Goal: Task Accomplishment & Management: Use online tool/utility

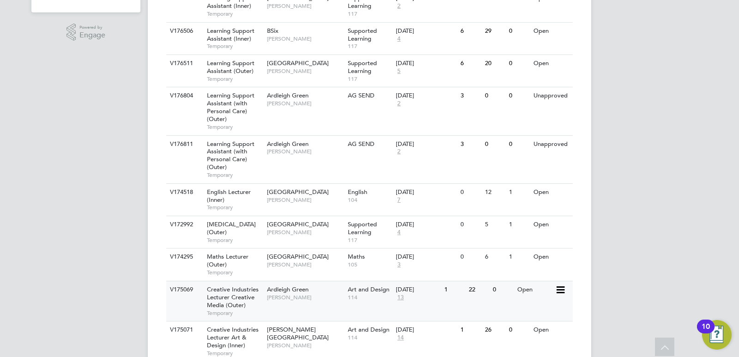
scroll to position [276, 0]
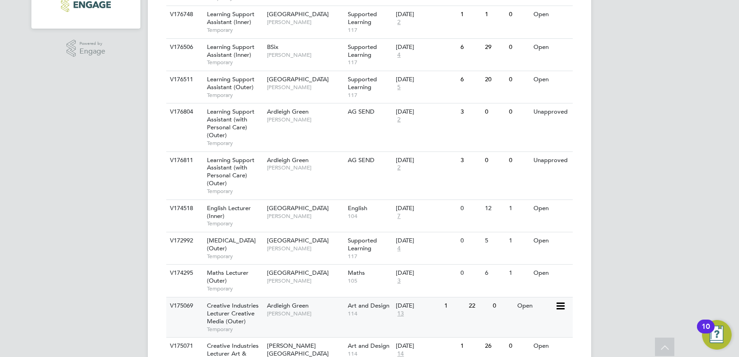
click at [227, 324] on span "Creative Industries Lecturer Creative Media (Outer)" at bounding box center [233, 314] width 52 height 24
click at [219, 285] on span "Maths Lecturer (Outer)" at bounding box center [228, 277] width 42 height 16
click at [224, 236] on div "Speech and Language Therapist (Outer) Temporary" at bounding box center [232, 248] width 65 height 32
click at [222, 213] on span "English Lecturer (Inner)" at bounding box center [229, 212] width 44 height 16
click at [218, 175] on span "Learning Support Assistant (with Personal Care) (Outer)" at bounding box center [231, 171] width 48 height 31
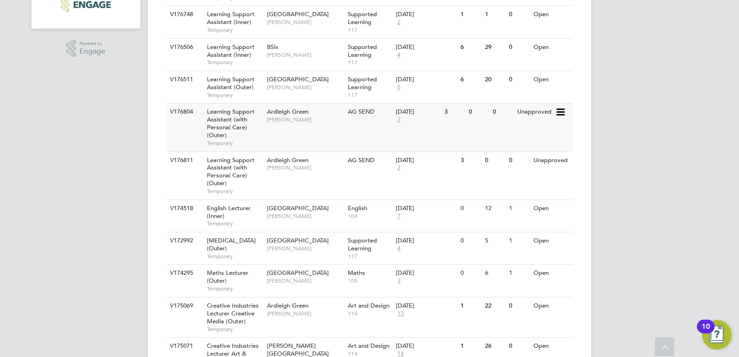
click at [230, 126] on span "Learning Support Assistant (with Personal Care) (Outer)" at bounding box center [231, 123] width 48 height 31
click at [233, 87] on span "Learning Support Assistant (Outer)" at bounding box center [231, 83] width 48 height 16
click at [227, 56] on span "Learning Support Assistant (Inner)" at bounding box center [231, 51] width 48 height 16
click at [237, 27] on span "Temporary" at bounding box center [234, 29] width 55 height 7
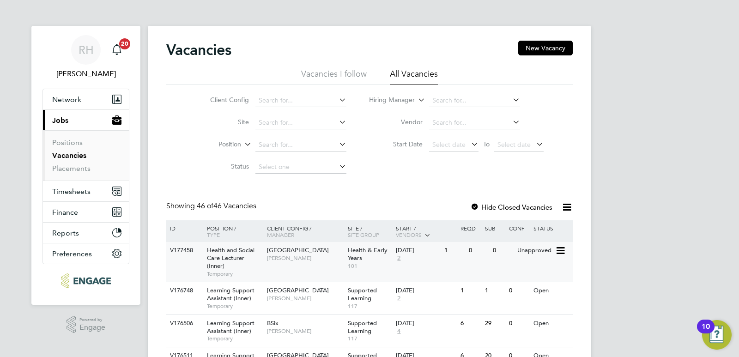
click at [233, 251] on span "Health and Social Care Lecturer (Inner)" at bounding box center [231, 258] width 48 height 24
click at [81, 165] on link "Placements" at bounding box center [71, 168] width 38 height 9
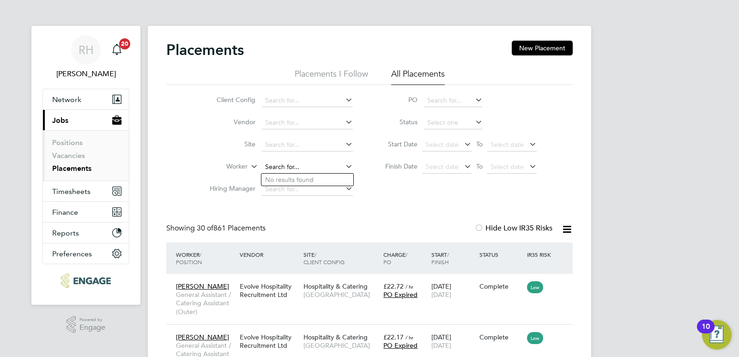
click at [274, 166] on input at bounding box center [307, 167] width 91 height 13
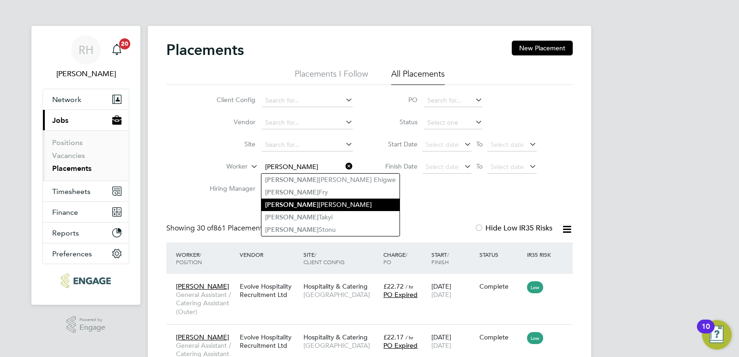
click at [275, 204] on b "Alex" at bounding box center [292, 205] width 54 height 8
type input "Alexandra Conceicao"
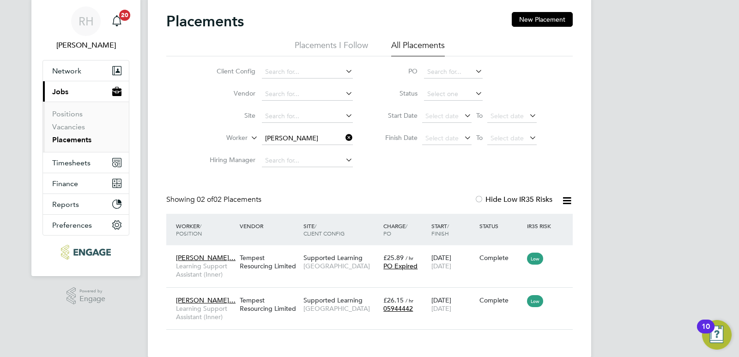
scroll to position [44, 0]
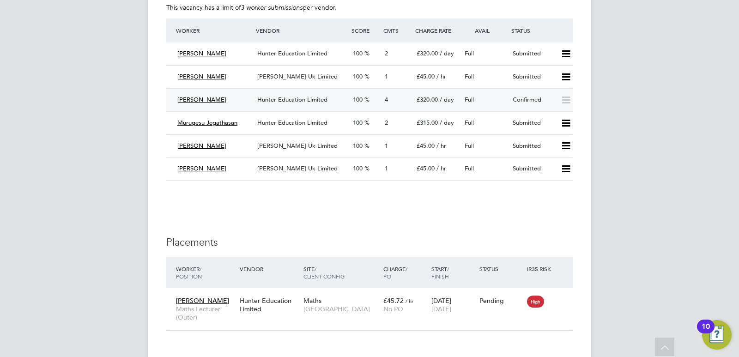
click at [293, 104] on div "Hunter Education Limited" at bounding box center [302, 99] width 96 height 15
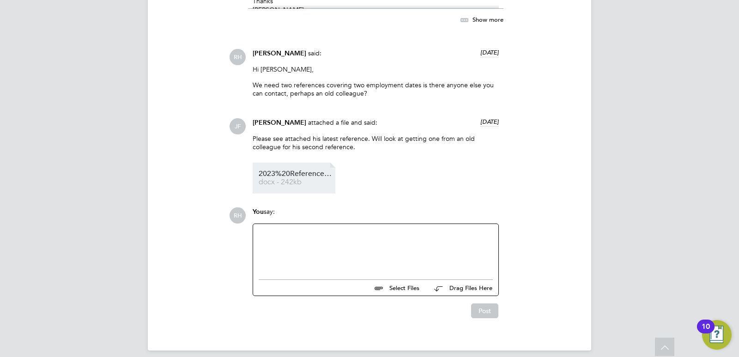
click at [312, 171] on link "2023%20Reference%20Form%20mithlah%20recent docx - 242kb" at bounding box center [296, 178] width 74 height 15
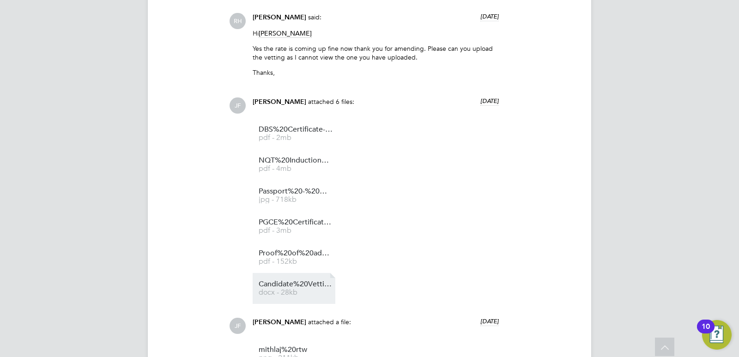
click at [286, 289] on span "docx - 28kb" at bounding box center [296, 292] width 74 height 7
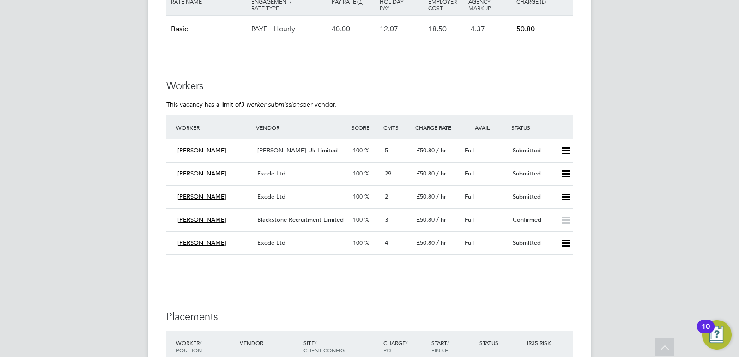
scroll to position [1155, 0]
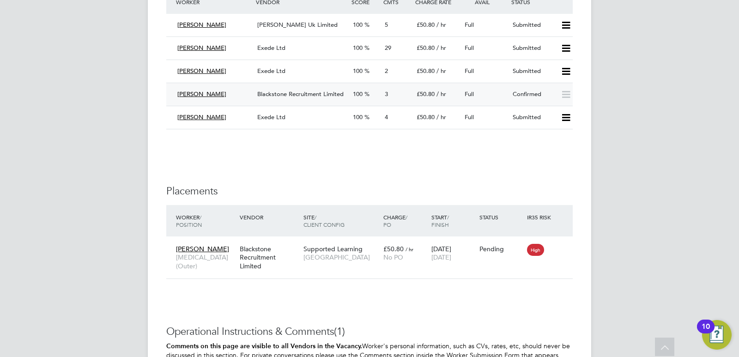
click at [308, 94] on span "Blackstone Recruitment Limited" at bounding box center [300, 94] width 86 height 8
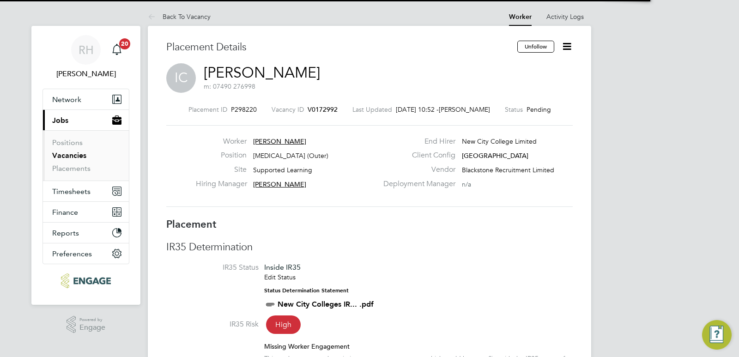
scroll to position [5, 5]
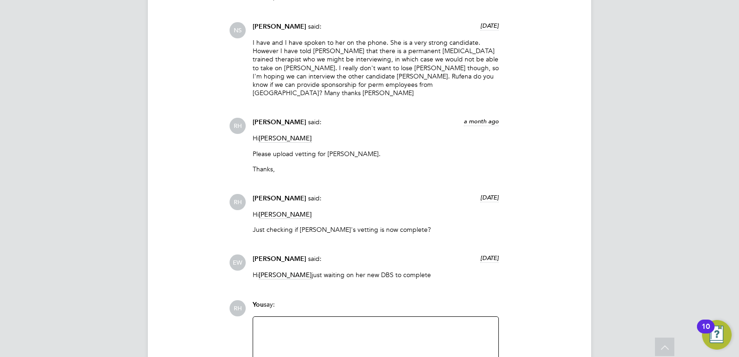
click at [292, 339] on div at bounding box center [376, 343] width 234 height 40
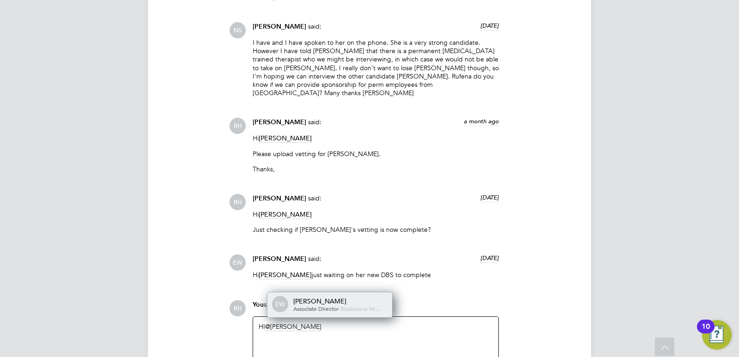
click at [304, 297] on div "[PERSON_NAME]" at bounding box center [339, 301] width 92 height 8
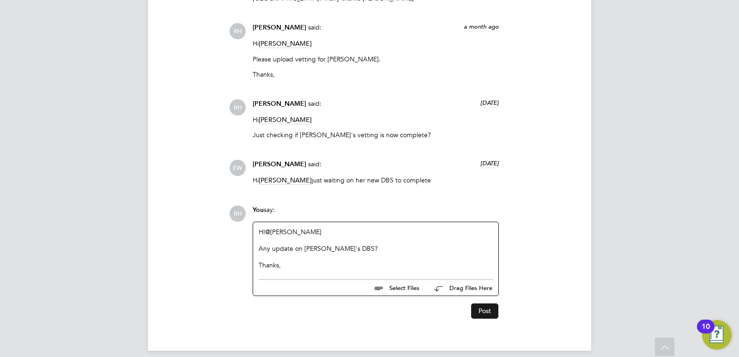
click at [487, 304] on button "Post" at bounding box center [484, 311] width 27 height 15
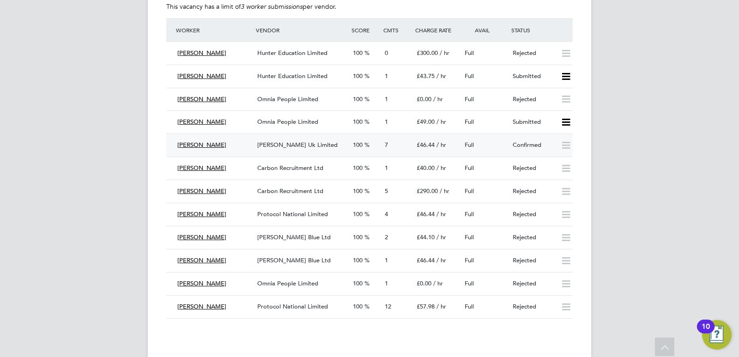
click at [275, 141] on span "[PERSON_NAME] Uk Limited" at bounding box center [297, 145] width 80 height 8
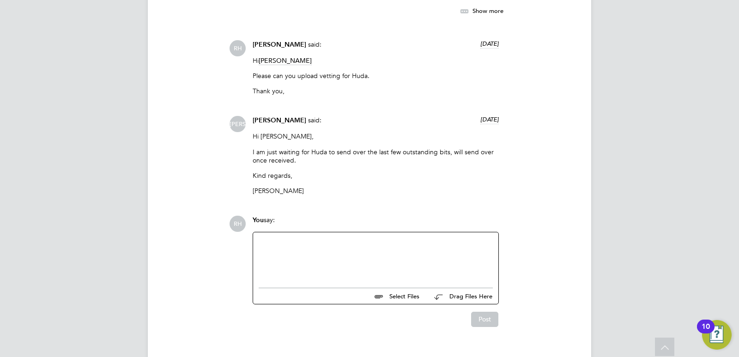
click at [268, 251] on div at bounding box center [376, 258] width 234 height 40
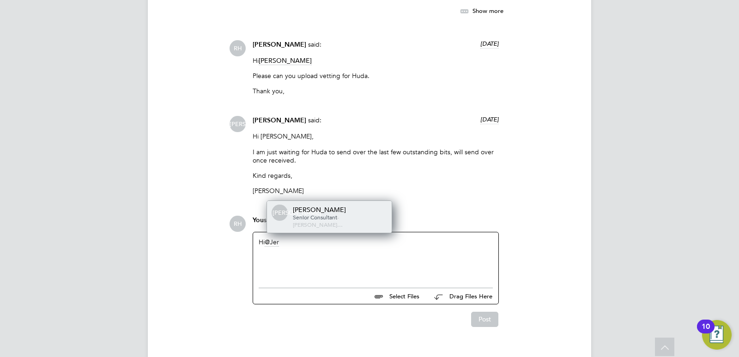
click at [318, 213] on span "Senior Consultant" at bounding box center [315, 216] width 44 height 7
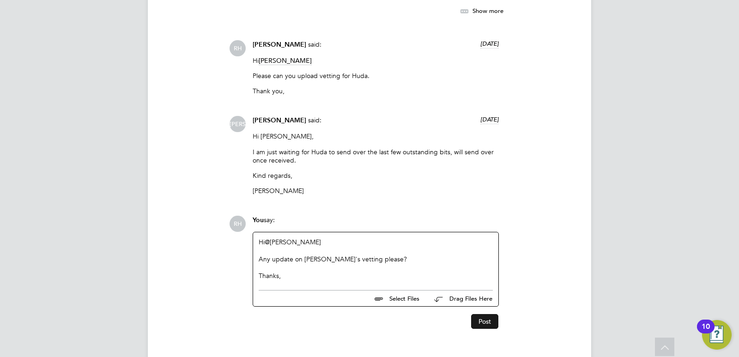
click at [477, 314] on button "Post" at bounding box center [484, 321] width 27 height 15
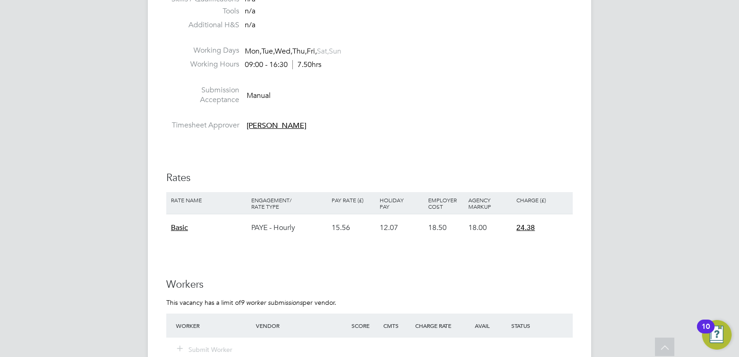
scroll to position [1802, 0]
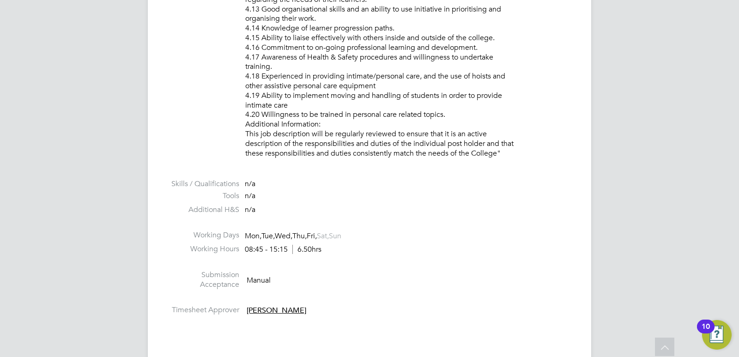
scroll to position [1663, 0]
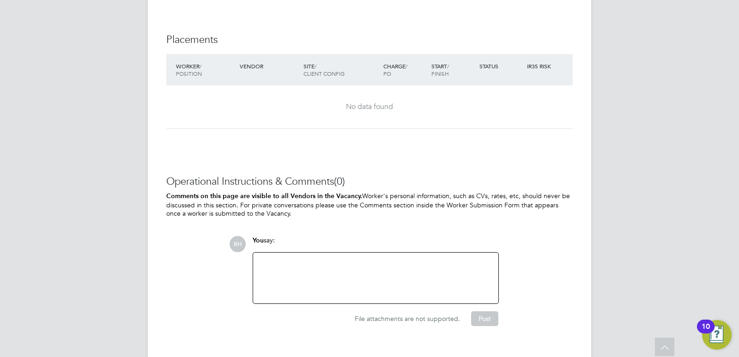
scroll to position [1864, 0]
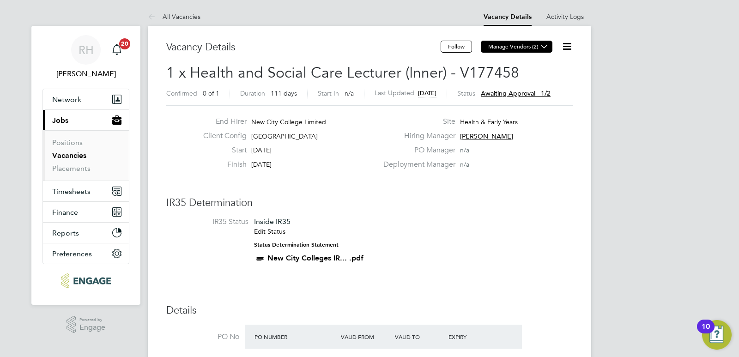
click at [544, 49] on icon at bounding box center [544, 46] width 7 height 7
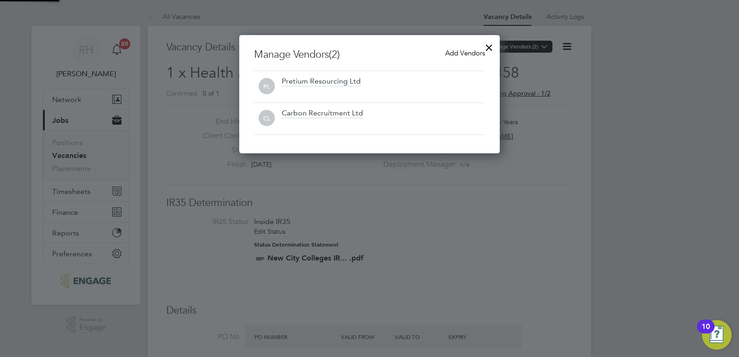
scroll to position [118, 261]
click at [494, 49] on div at bounding box center [489, 45] width 17 height 17
